Goal: Entertainment & Leisure: Browse casually

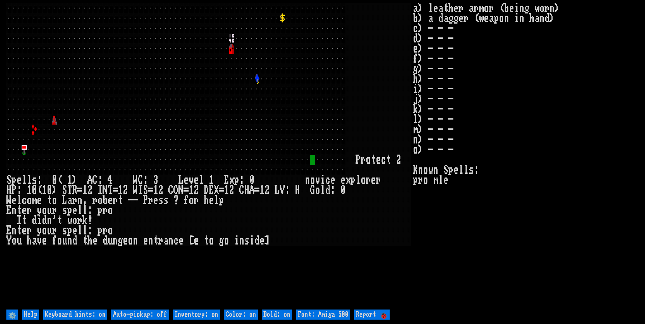
click at [153, 317] on off "Auto-pickup: off" at bounding box center [139, 315] width 57 height 10
type off "Auto-pickup: on"
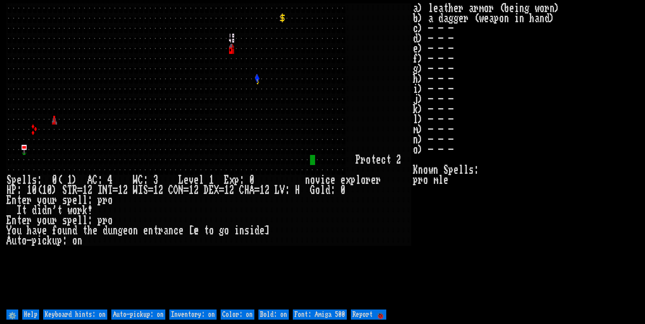
click at [183, 315] on on "Inventory: on" at bounding box center [192, 315] width 47 height 10
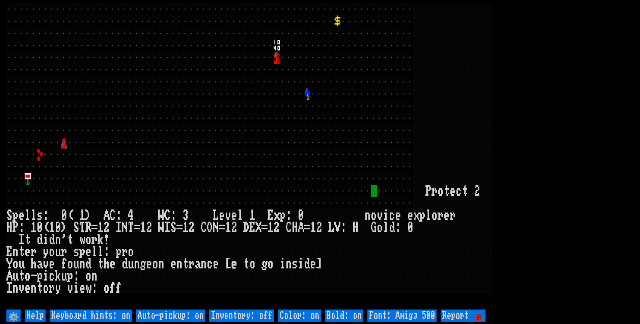
click at [386, 315] on 500 "Font: Amiga 500" at bounding box center [401, 316] width 69 height 12
type 500 "Font: Amiga 1200"
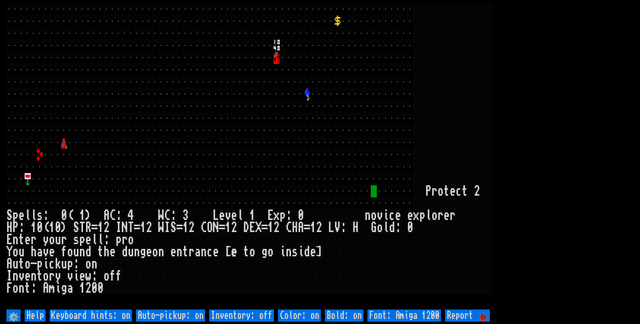
click at [571, 139] on larn at bounding box center [319, 155] width 627 height 305
